Goal: Task Accomplishment & Management: Manage account settings

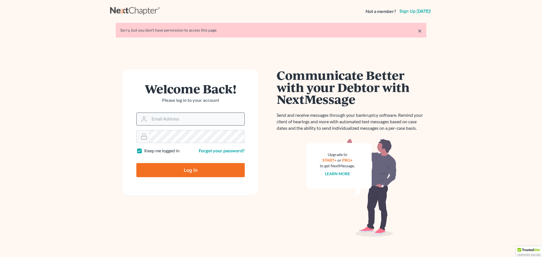
click at [178, 117] on input "Email Address" at bounding box center [196, 119] width 95 height 12
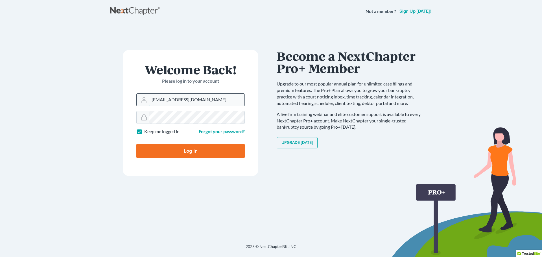
type input "[EMAIL_ADDRESS][DOMAIN_NAME]"
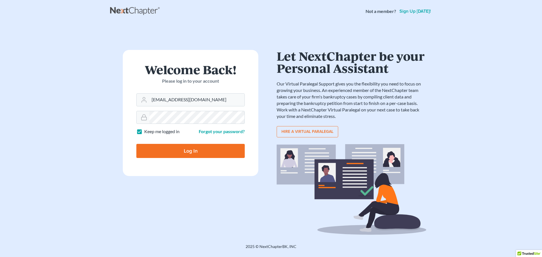
click at [185, 150] on input "Log In" at bounding box center [190, 151] width 108 height 14
type input "Thinking..."
